Goal: Task Accomplishment & Management: Use online tool/utility

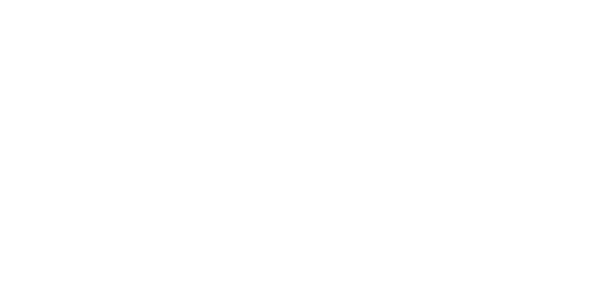
click at [76, 2] on html at bounding box center [294, 1] width 589 height 2
type input "[EMAIL_ADDRESS][PERSON_NAME][DOMAIN_NAME]"
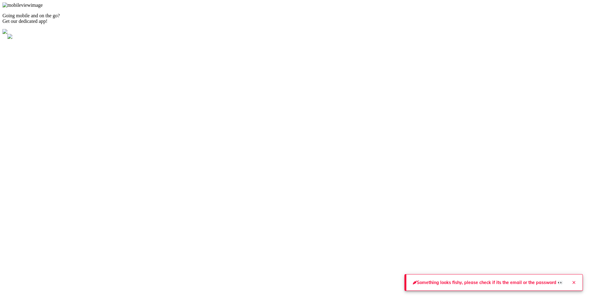
click at [573, 280] on icon "Close" at bounding box center [574, 282] width 5 height 5
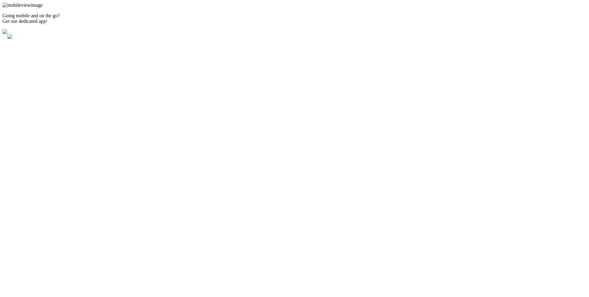
drag, startPoint x: 101, startPoint y: 162, endPoint x: 113, endPoint y: 165, distance: 12.5
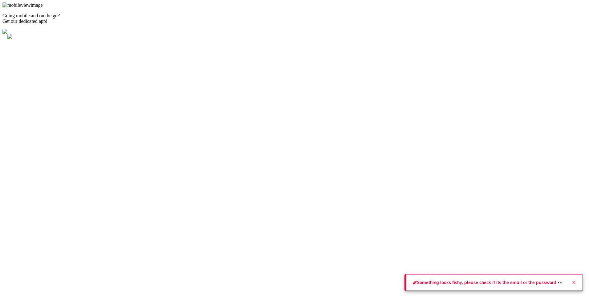
click at [572, 280] on icon "Close" at bounding box center [574, 282] width 5 height 5
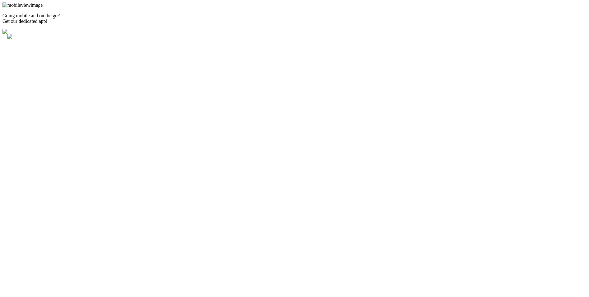
type input "[EMAIL_ADDRESS][PERSON_NAME][DOMAIN_NAME]"
click at [0, 135] on html "Going mobile and on the go? Get our dedicated app! Richi Circuitronix Pvt. Ltd.…" at bounding box center [294, 299] width 589 height 598
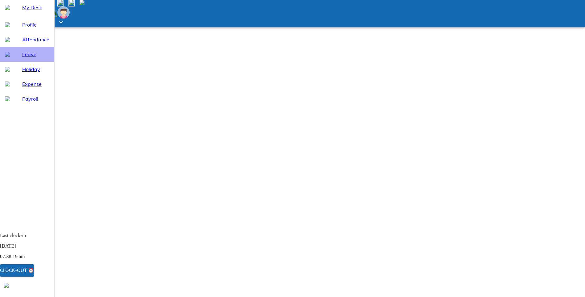
click at [22, 58] on span "Leave" at bounding box center [35, 54] width 27 height 7
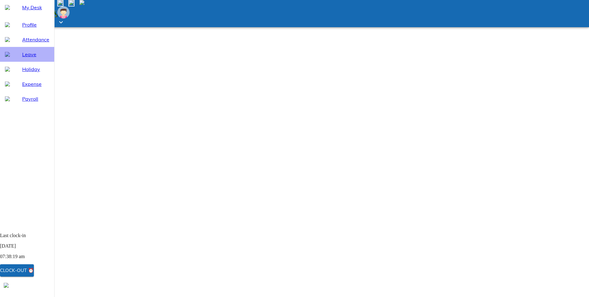
select select "9"
